Goal: Use online tool/utility: Utilize a website feature to perform a specific function

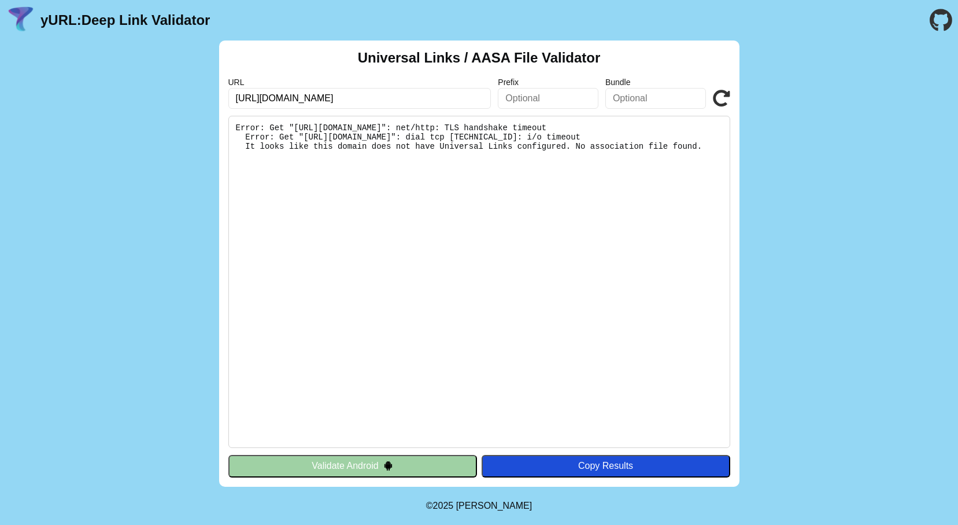
click at [319, 125] on pre "Error: Get "[URL][DOMAIN_NAME]": net/http: TLS handshake timeout Error: Get "[U…" at bounding box center [479, 282] width 502 height 332
click at [357, 126] on pre "Error: Get "[URL][DOMAIN_NAME]": net/http: TLS handshake timeout Error: Get "[U…" at bounding box center [479, 282] width 502 height 332
click at [355, 128] on pre "Error: Get "[URL][DOMAIN_NAME]": net/http: TLS handshake timeout Error: Get "[U…" at bounding box center [479, 282] width 502 height 332
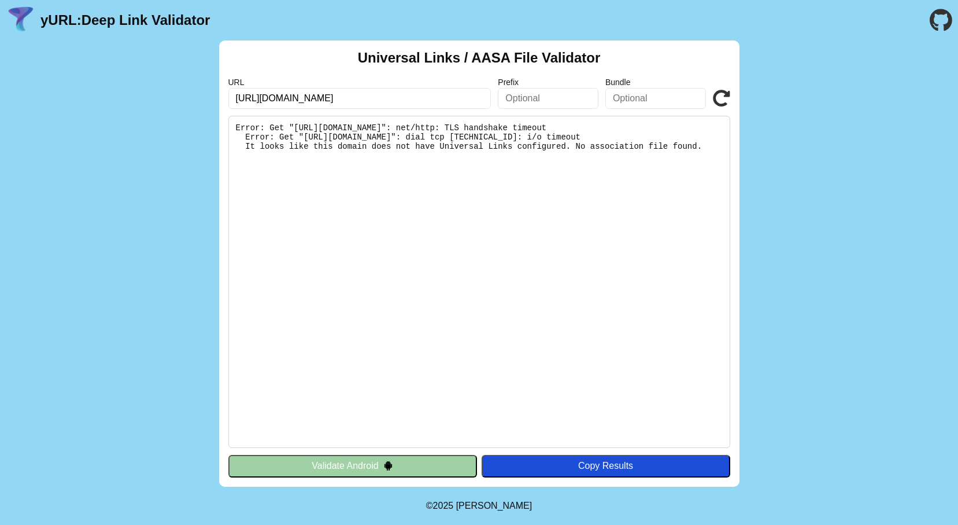
drag, startPoint x: 243, startPoint y: 125, endPoint x: 664, endPoint y: 158, distance: 422.9
click at [664, 158] on pre "Error: Get "[URL][DOMAIN_NAME]": net/http: TLS handshake timeout Error: Get "[U…" at bounding box center [479, 282] width 502 height 332
drag, startPoint x: 708, startPoint y: 164, endPoint x: 186, endPoint y: 129, distance: 522.8
click at [186, 129] on div "Universal Links / AASA File Validator URL [URL][DOMAIN_NAME] Prefix Bundle Vali…" at bounding box center [479, 263] width 958 height 446
copy pre "Error: Get "[URL][DOMAIN_NAME]": net/http: TLS handshake timeout Error: Get "[U…"
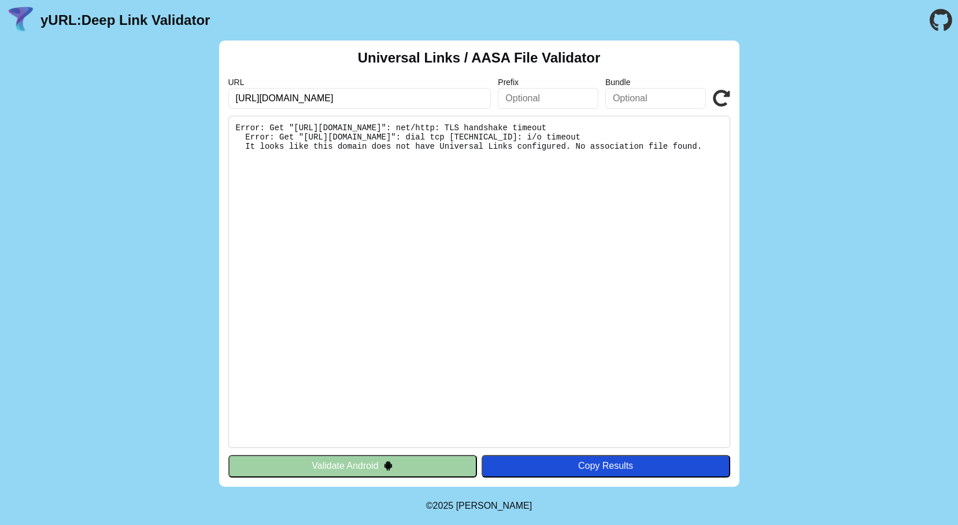
click at [401, 97] on input "[URL][DOMAIN_NAME]" at bounding box center [359, 98] width 263 height 21
paste input "/apple-app-site-association"
type input "[URL][DOMAIN_NAME]"
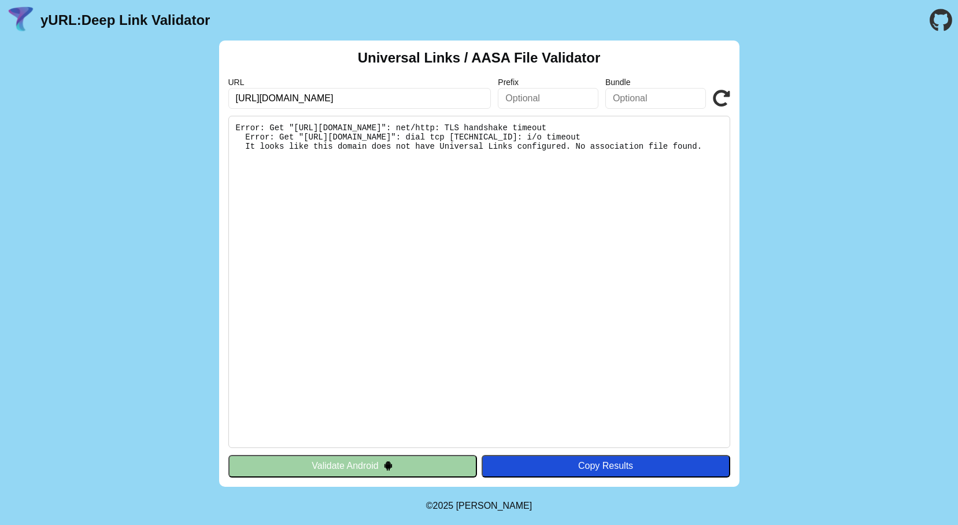
click at [539, 466] on div "Copy Results" at bounding box center [605, 465] width 237 height 10
click at [725, 102] on icon at bounding box center [721, 98] width 17 height 17
drag, startPoint x: 707, startPoint y: 164, endPoint x: 235, endPoint y: 121, distance: 473.3
click at [235, 121] on pre "Error: Get "[URL][DOMAIN_NAME]": net/http: TLS handshake timeout Error: Get "[U…" at bounding box center [479, 282] width 502 height 332
copy pre "Error: Get "[URL][DOMAIN_NAME]": net/http: TLS handshake timeout Error: Get "[U…"
